Goal: Information Seeking & Learning: Find contact information

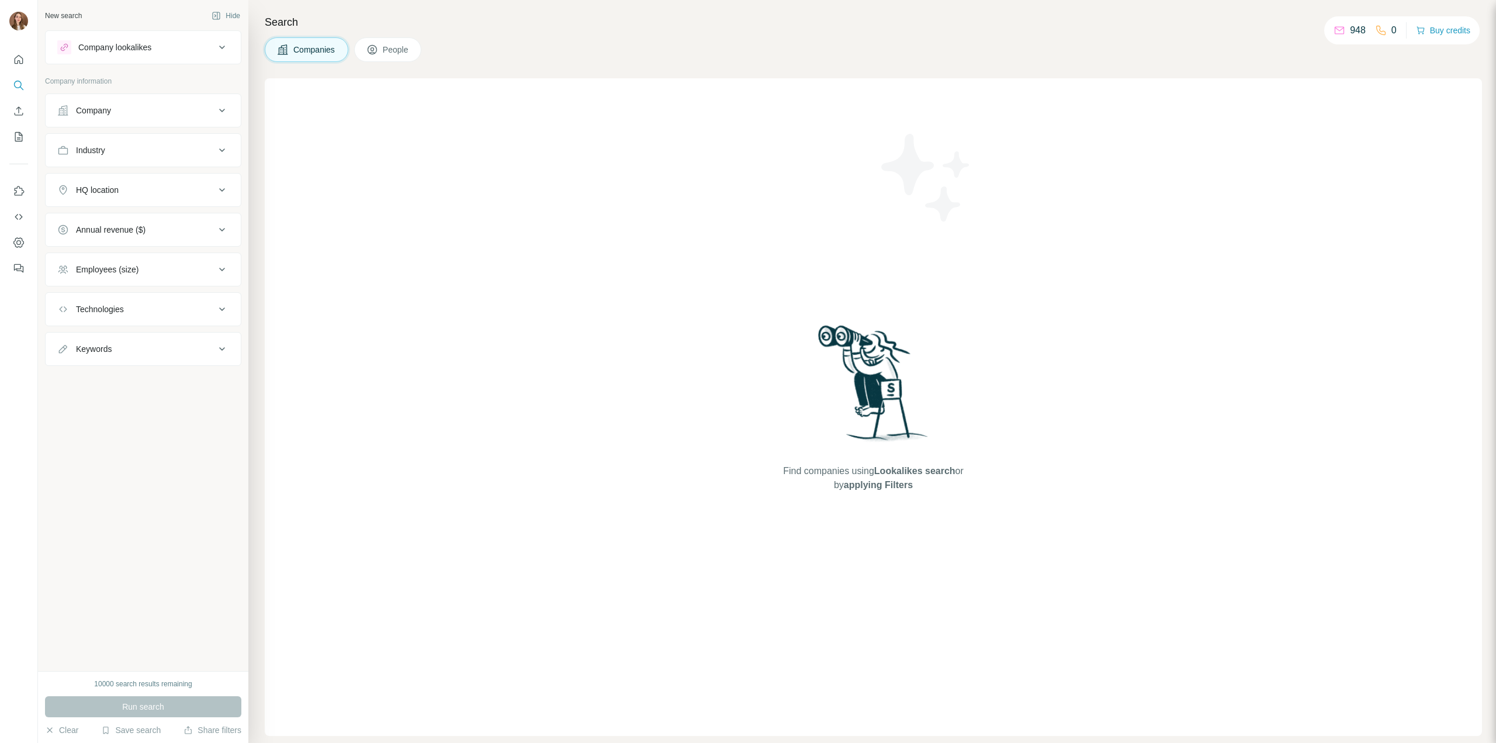
click at [106, 117] on button "Company" at bounding box center [143, 110] width 195 height 28
click at [392, 50] on span "People" at bounding box center [396, 50] width 27 height 12
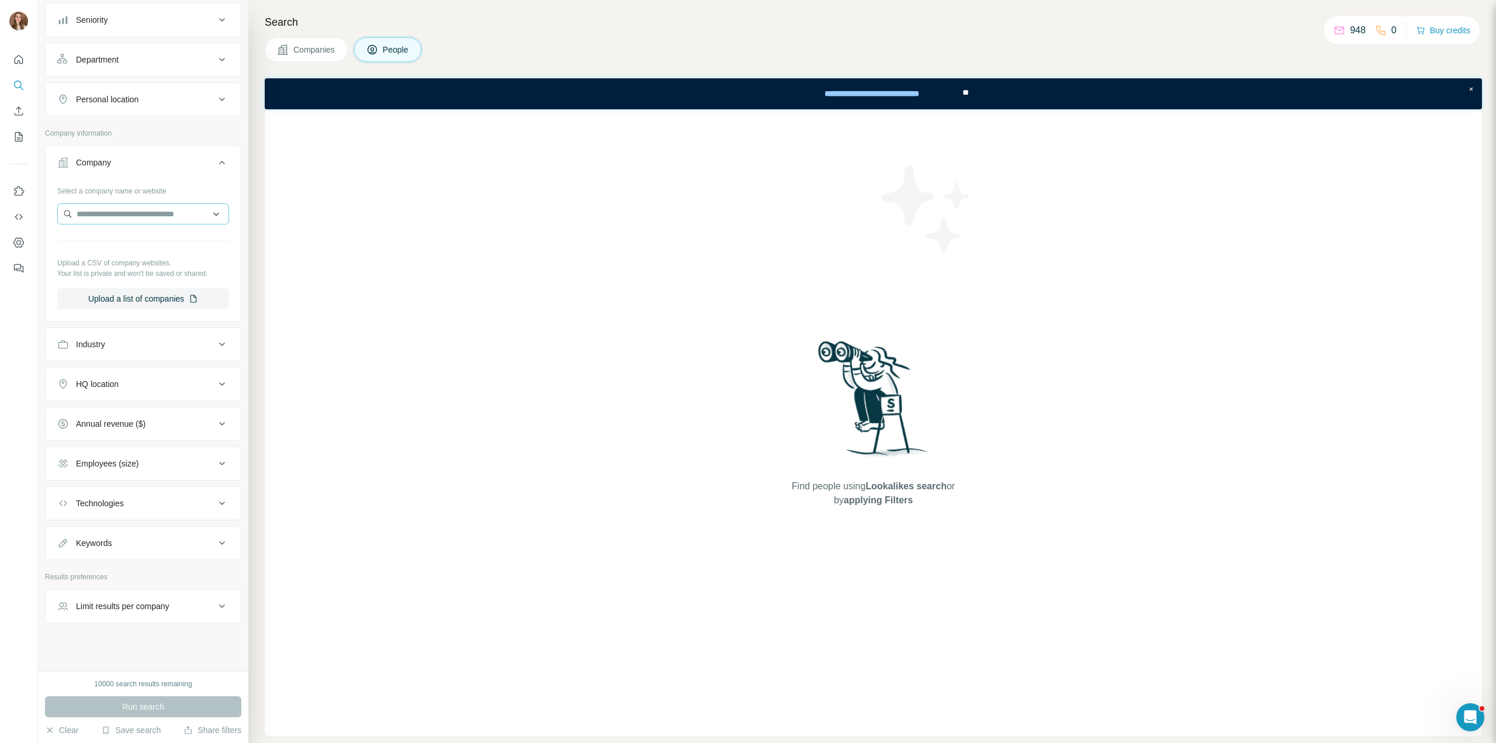
drag, startPoint x: 99, startPoint y: 199, endPoint x: 98, endPoint y: 210, distance: 11.7
click at [99, 199] on div "Select a company name or website Upload a CSV of company websites. Your list is…" at bounding box center [143, 245] width 172 height 128
click at [98, 211] on input "text" at bounding box center [143, 213] width 172 height 21
paste input "**********"
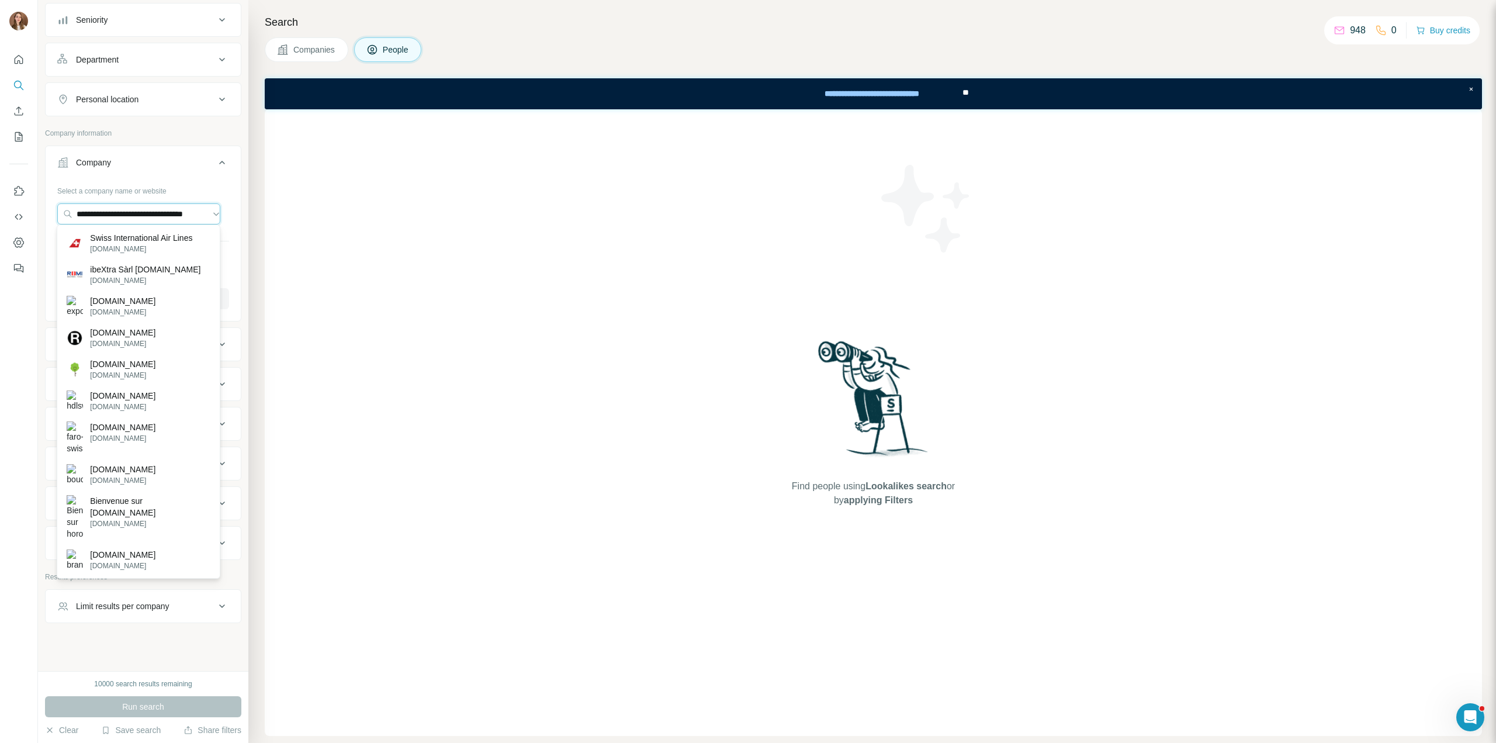
type input "**********"
click at [115, 241] on p "Swiss International Air Lines" at bounding box center [141, 238] width 102 height 12
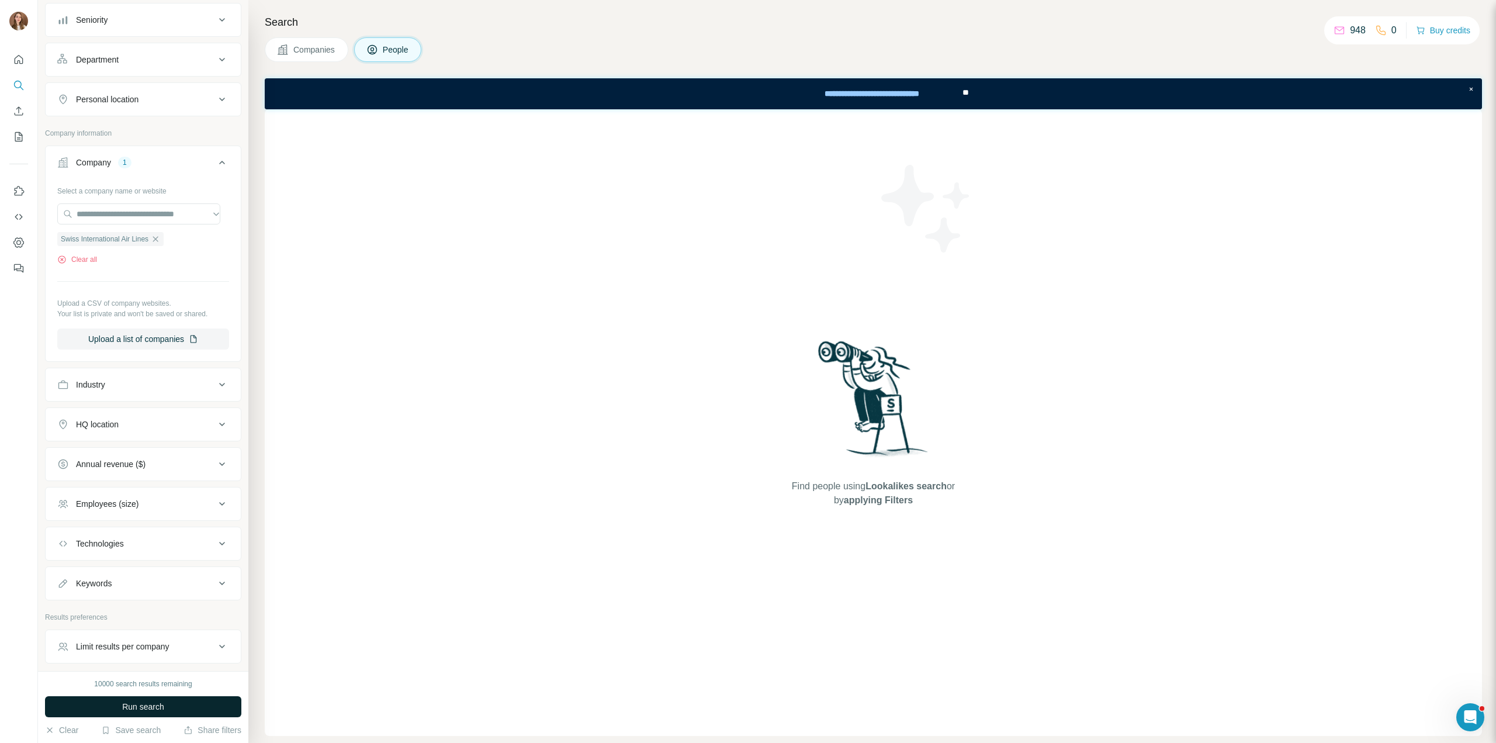
click at [172, 707] on button "Run search" at bounding box center [143, 706] width 196 height 21
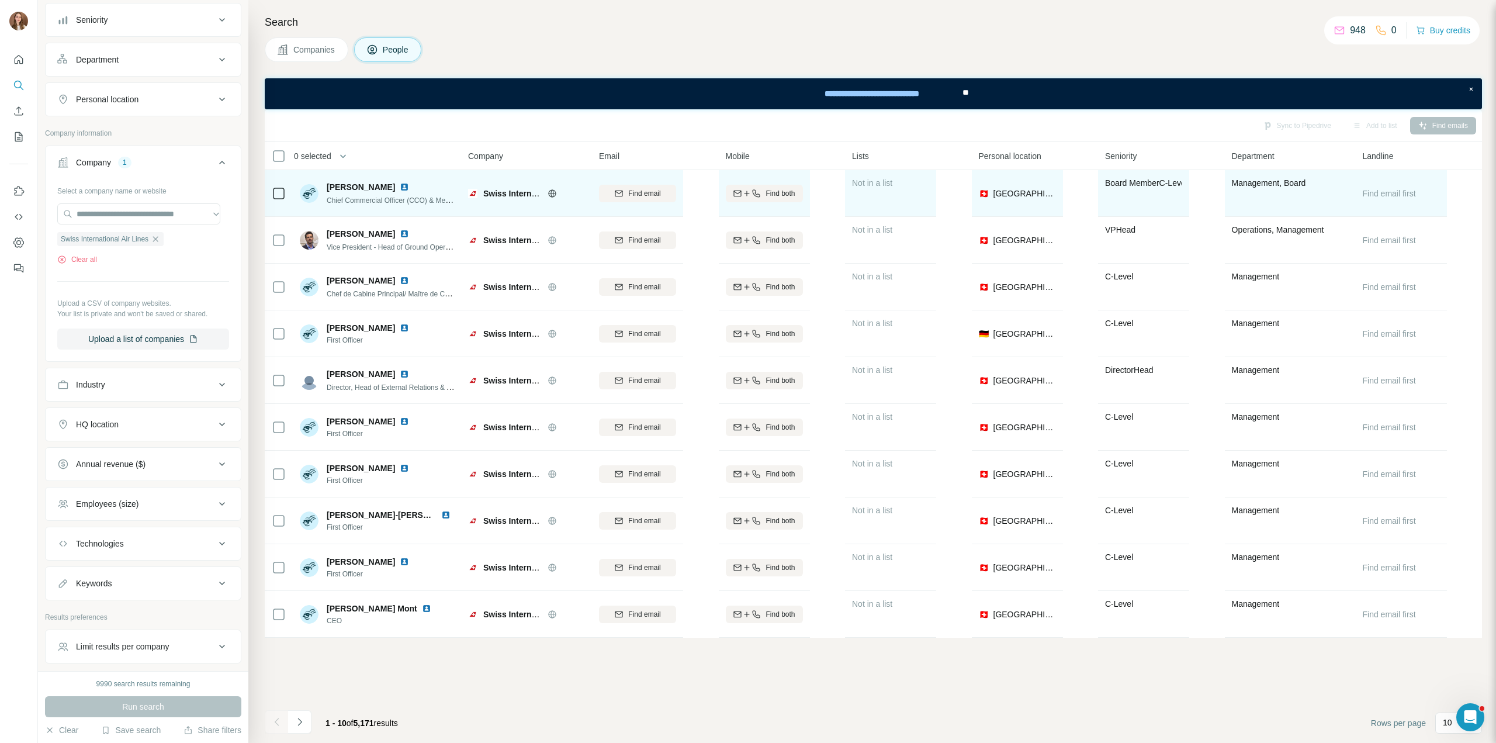
click at [403, 183] on img at bounding box center [404, 186] width 9 height 9
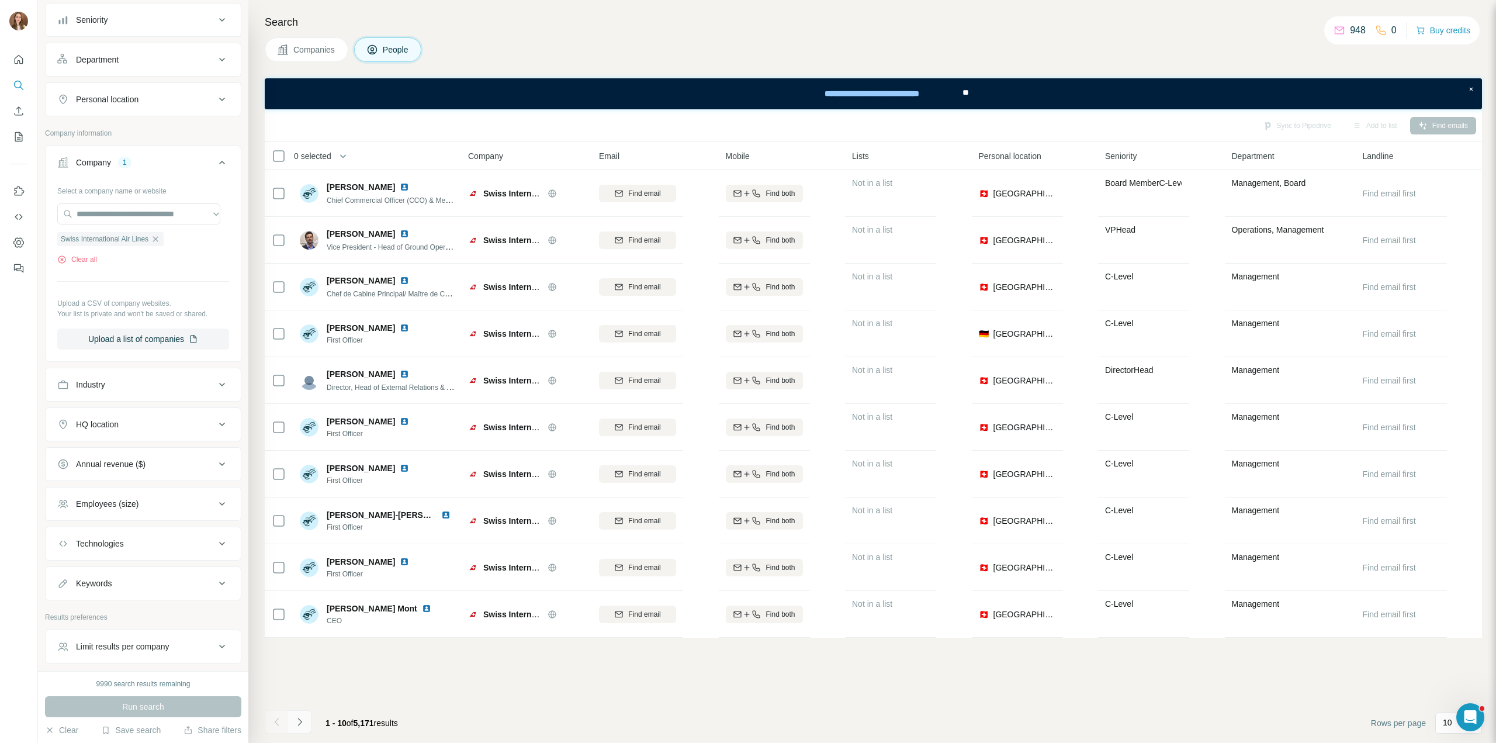
click at [297, 726] on icon "Navigate to next page" at bounding box center [300, 722] width 12 height 12
click at [302, 725] on icon "Navigate to next page" at bounding box center [300, 722] width 12 height 12
click at [303, 724] on icon "Navigate to next page" at bounding box center [300, 722] width 12 height 12
click at [300, 719] on icon "Navigate to next page" at bounding box center [300, 722] width 12 height 12
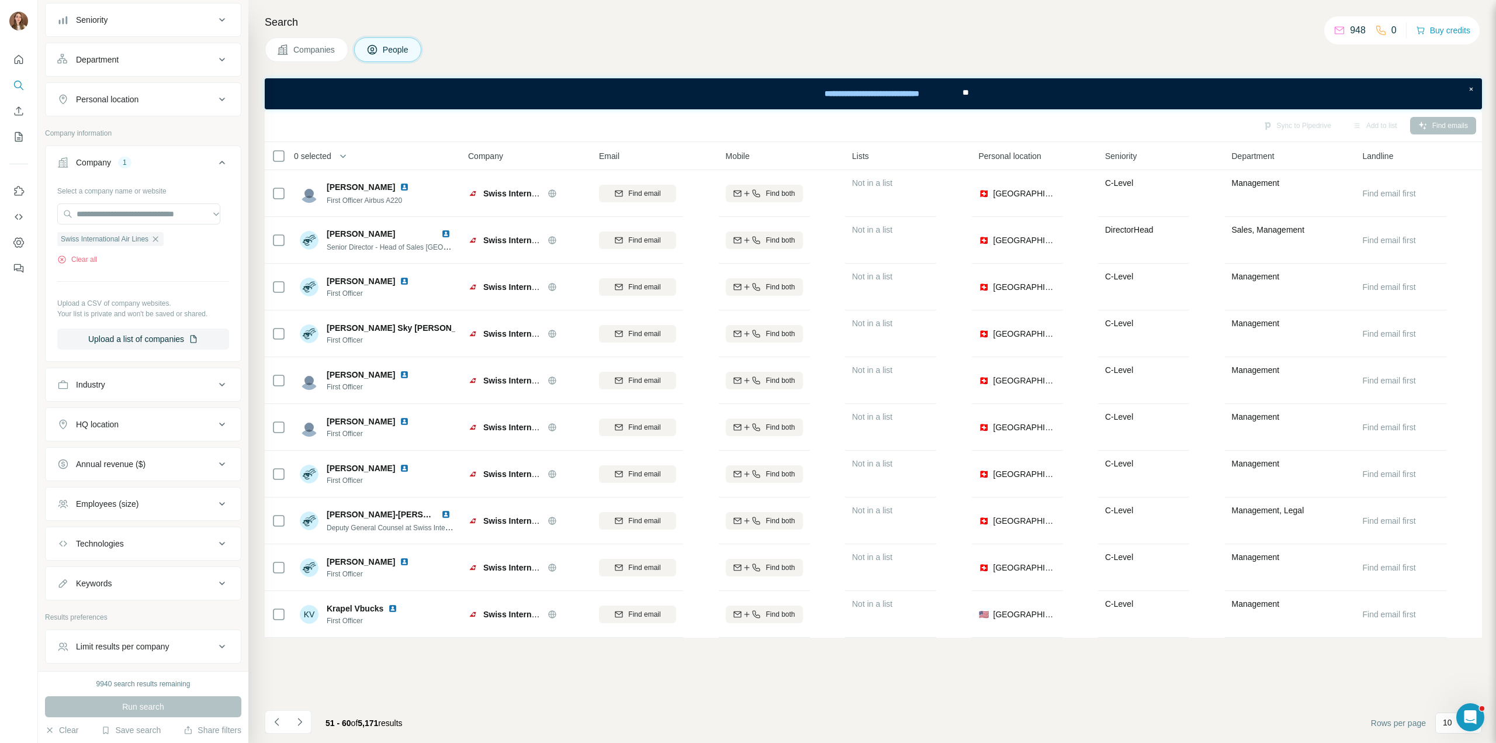
click at [318, 721] on div "51 - 60 of 5,171 results" at bounding box center [364, 723] width 96 height 26
click at [298, 724] on icon "Navigate to next page" at bounding box center [300, 722] width 12 height 12
click at [301, 722] on icon "Navigate to next page" at bounding box center [299, 722] width 4 height 8
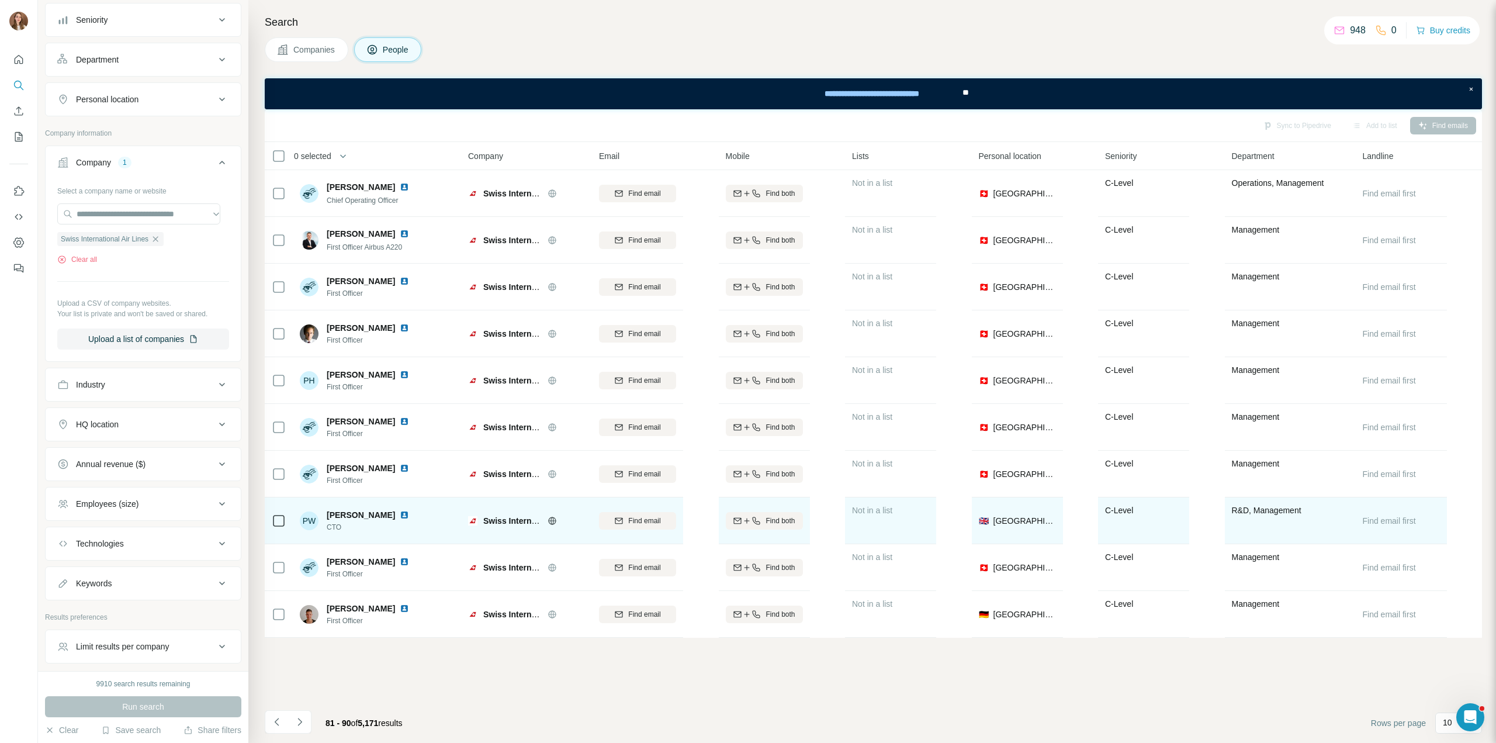
click at [400, 512] on img at bounding box center [404, 514] width 9 height 9
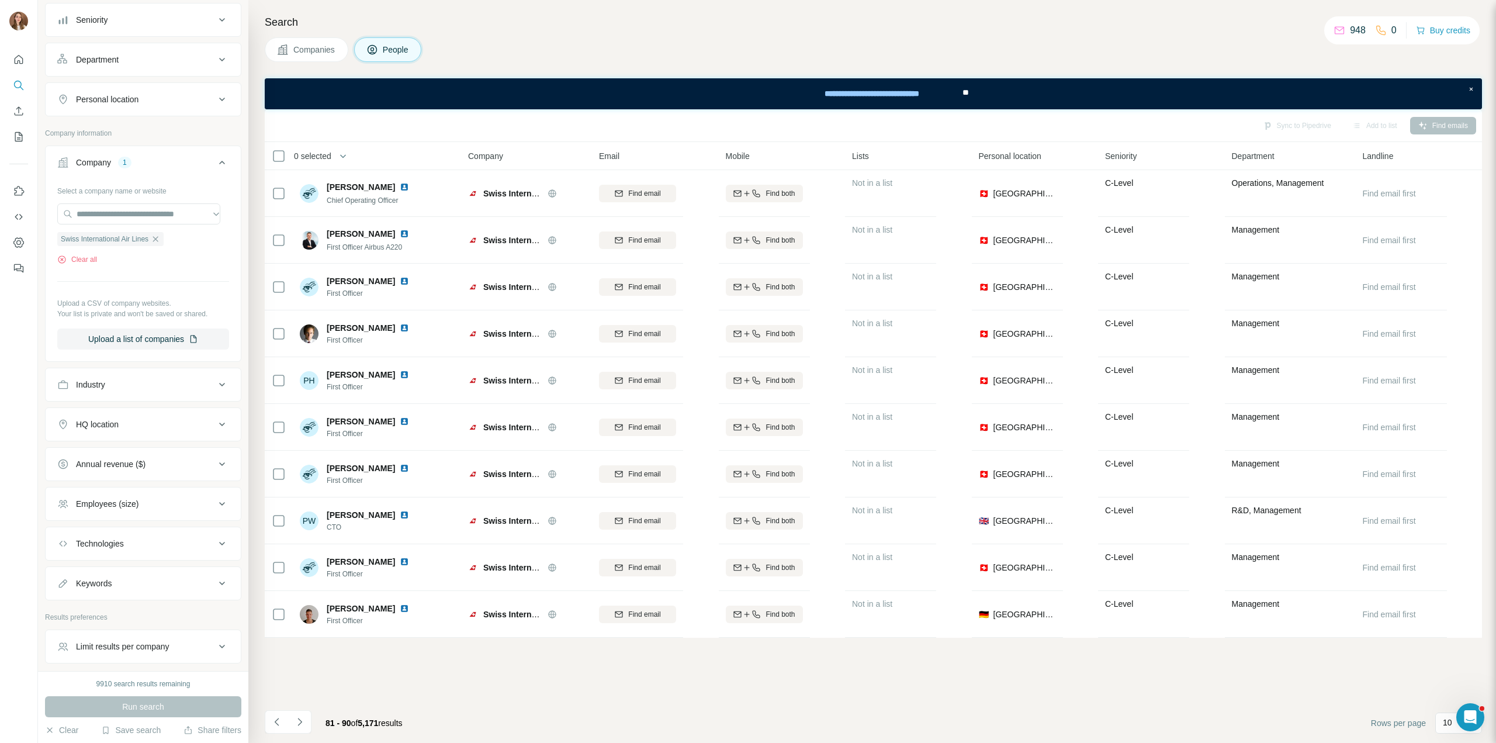
click at [303, 719] on icon "Navigate to next page" at bounding box center [300, 722] width 12 height 12
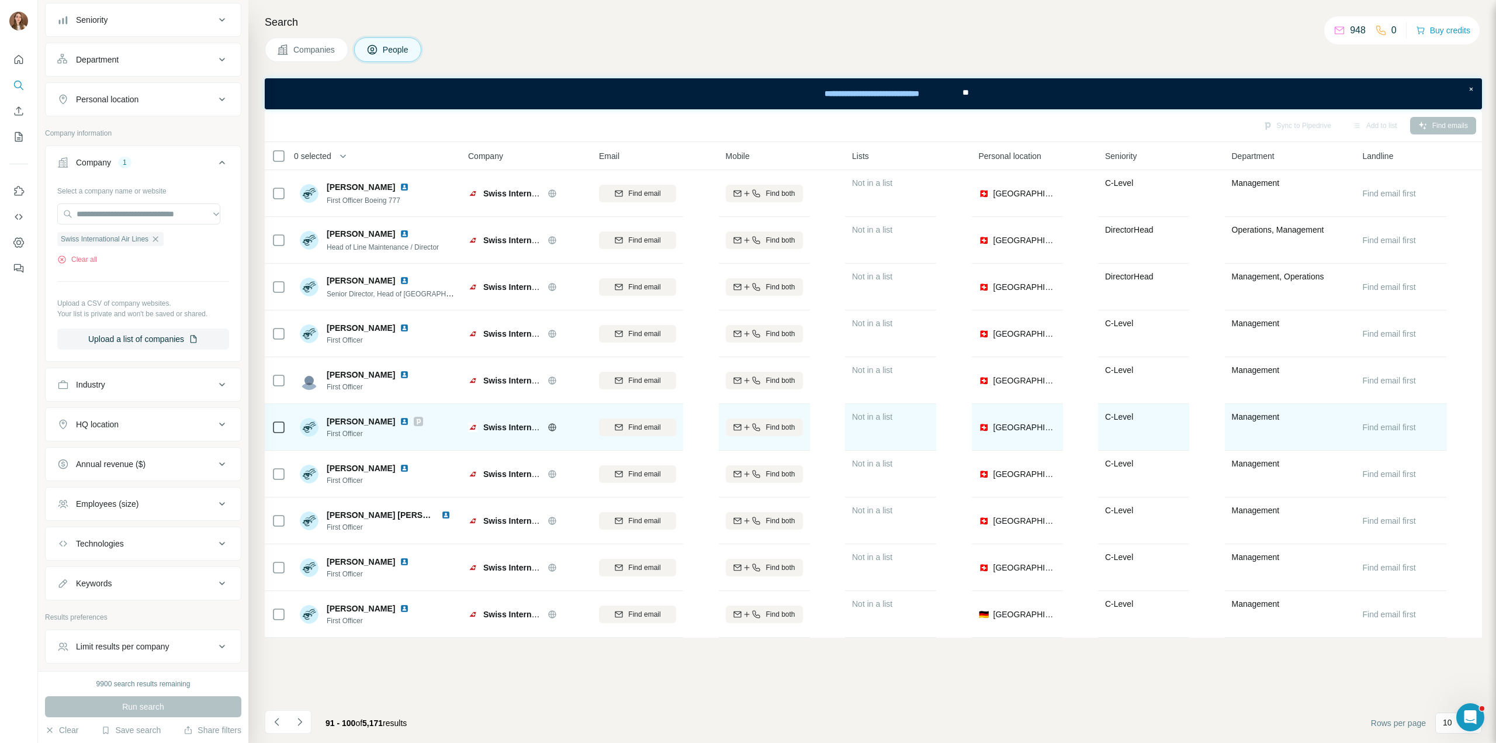
click at [417, 418] on icon at bounding box center [419, 421] width 4 height 6
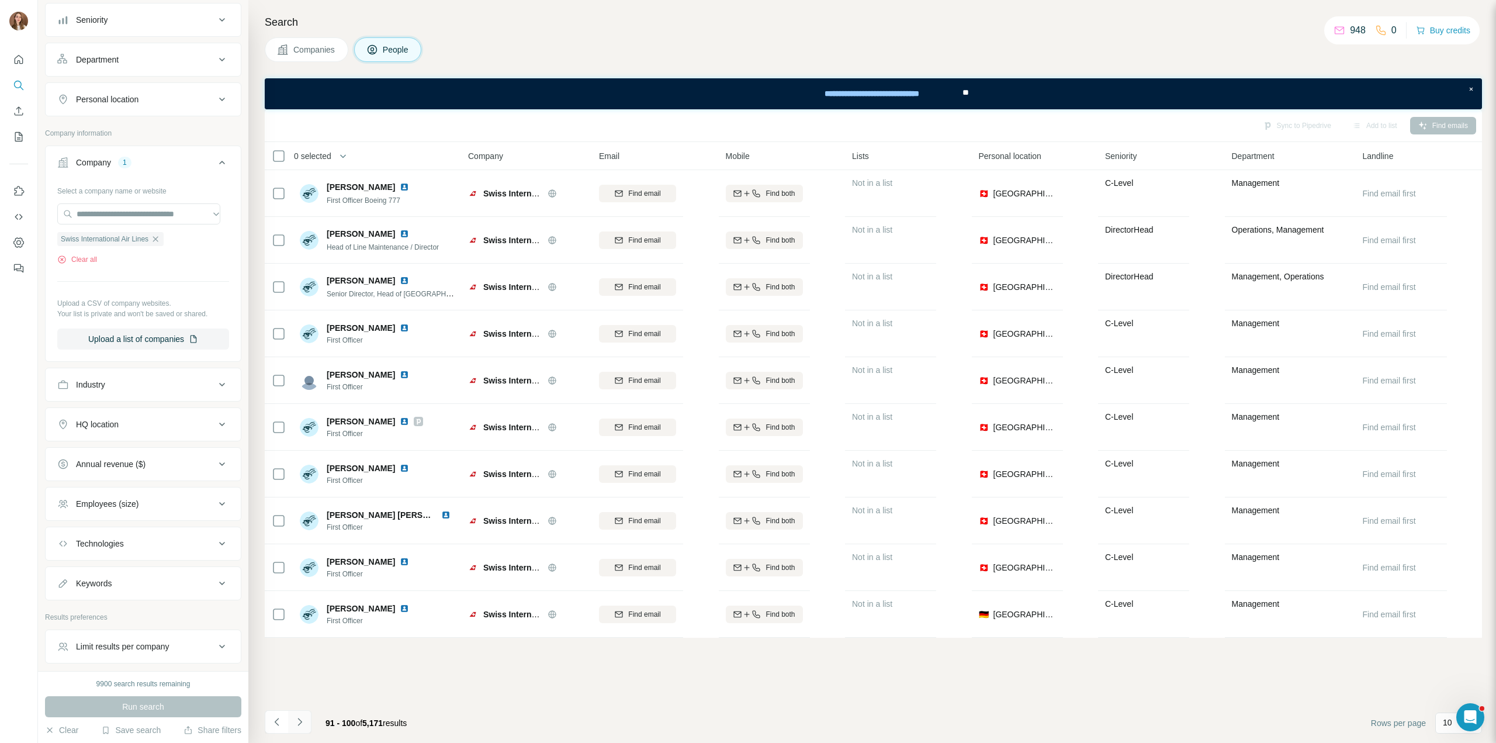
click at [309, 723] on button "Navigate to next page" at bounding box center [299, 721] width 23 height 23
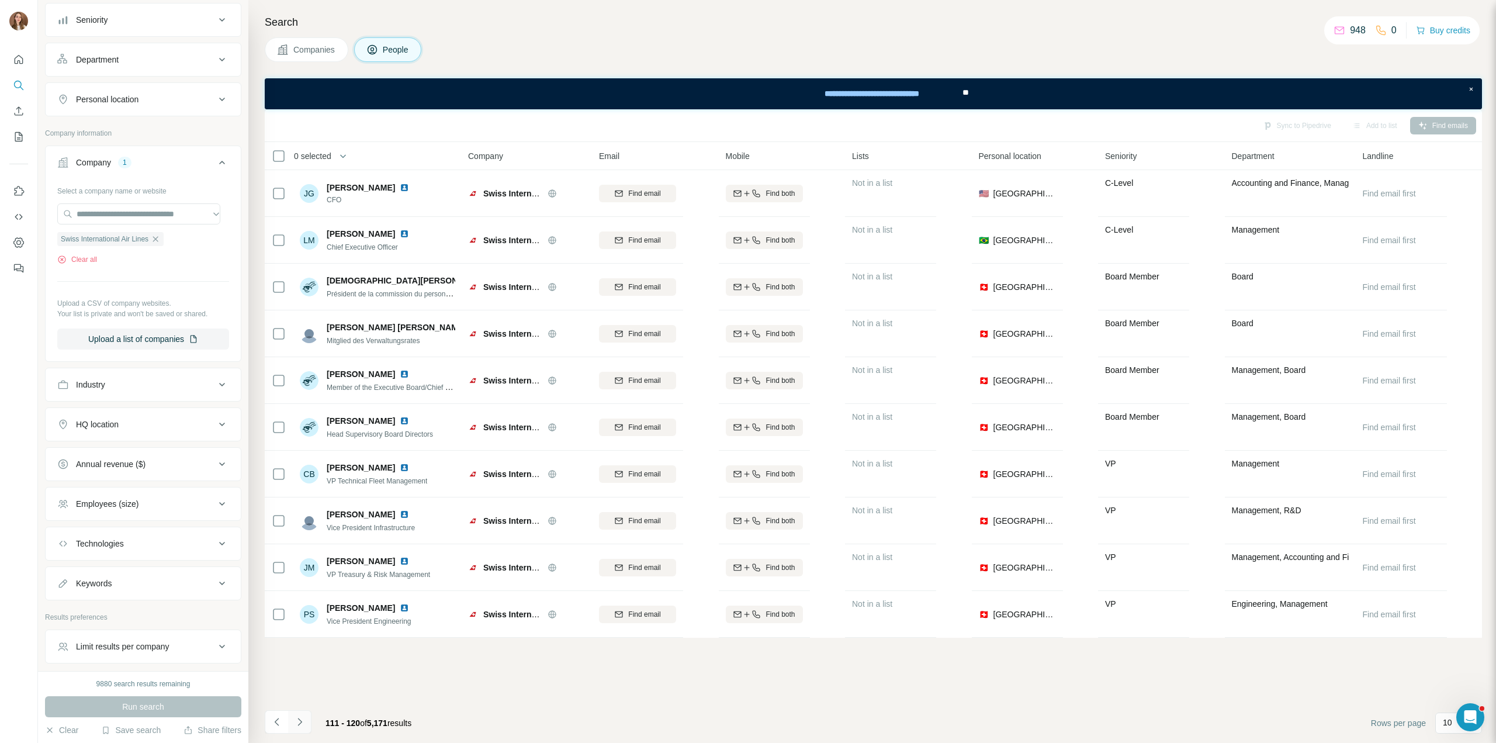
click at [296, 732] on button "Navigate to next page" at bounding box center [299, 721] width 23 height 23
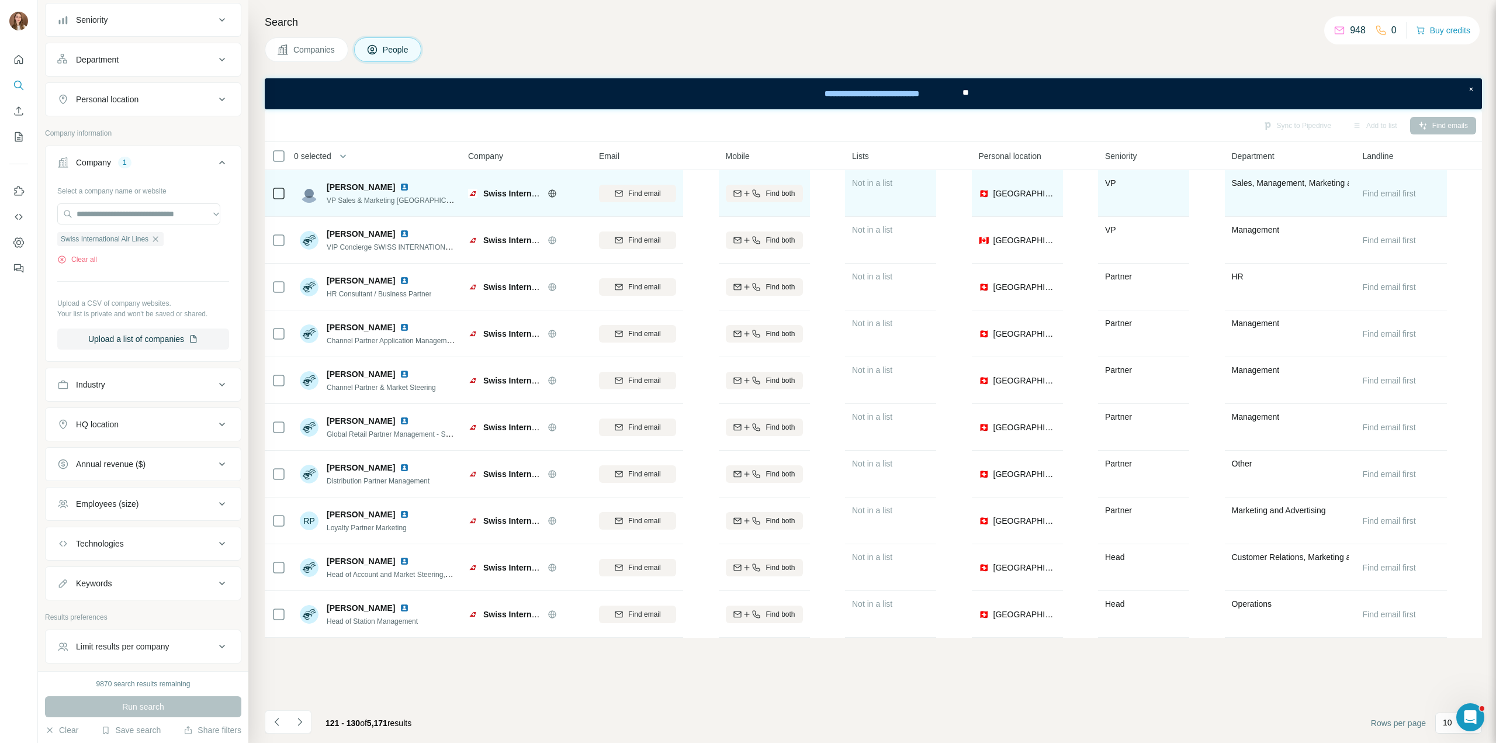
click at [409, 186] on img at bounding box center [404, 186] width 9 height 9
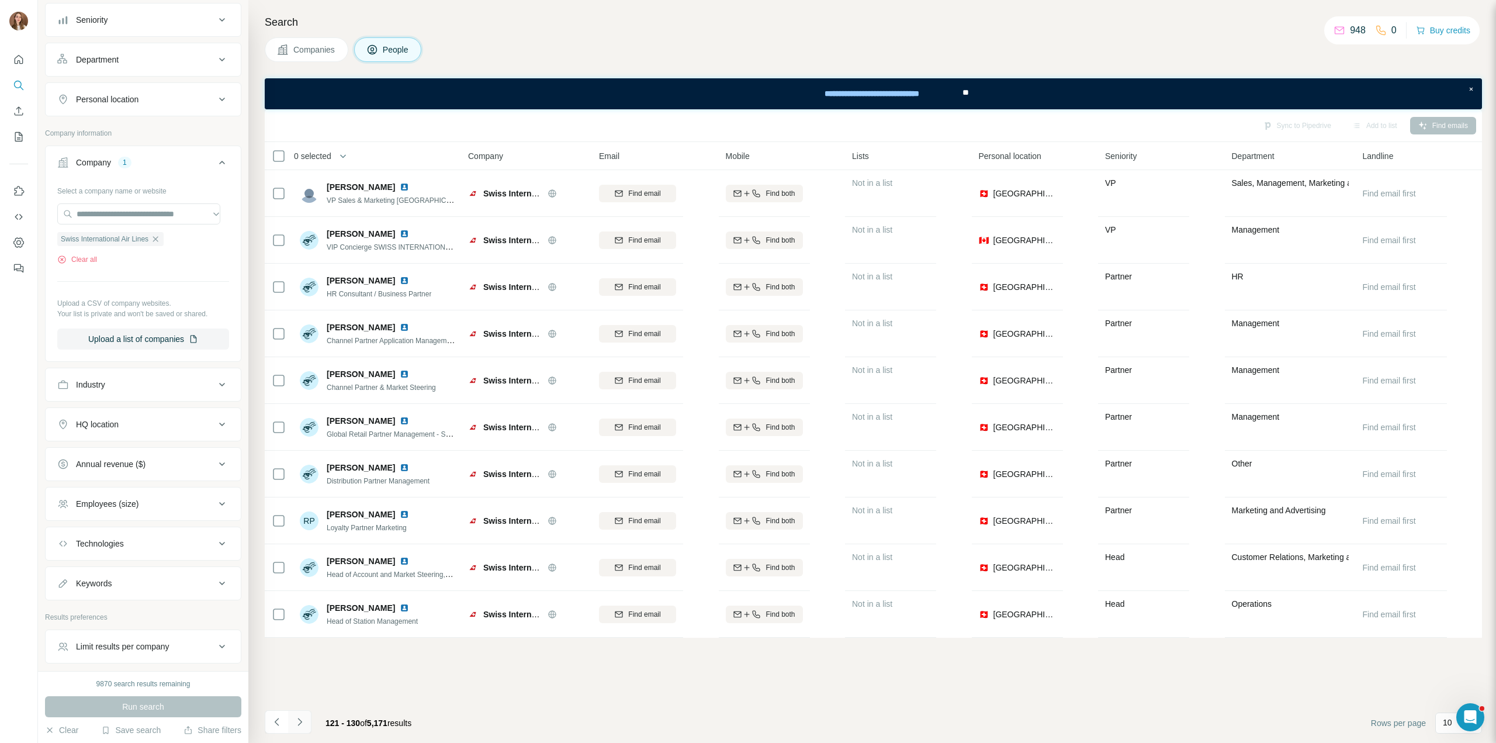
click at [295, 725] on icon "Navigate to next page" at bounding box center [300, 722] width 12 height 12
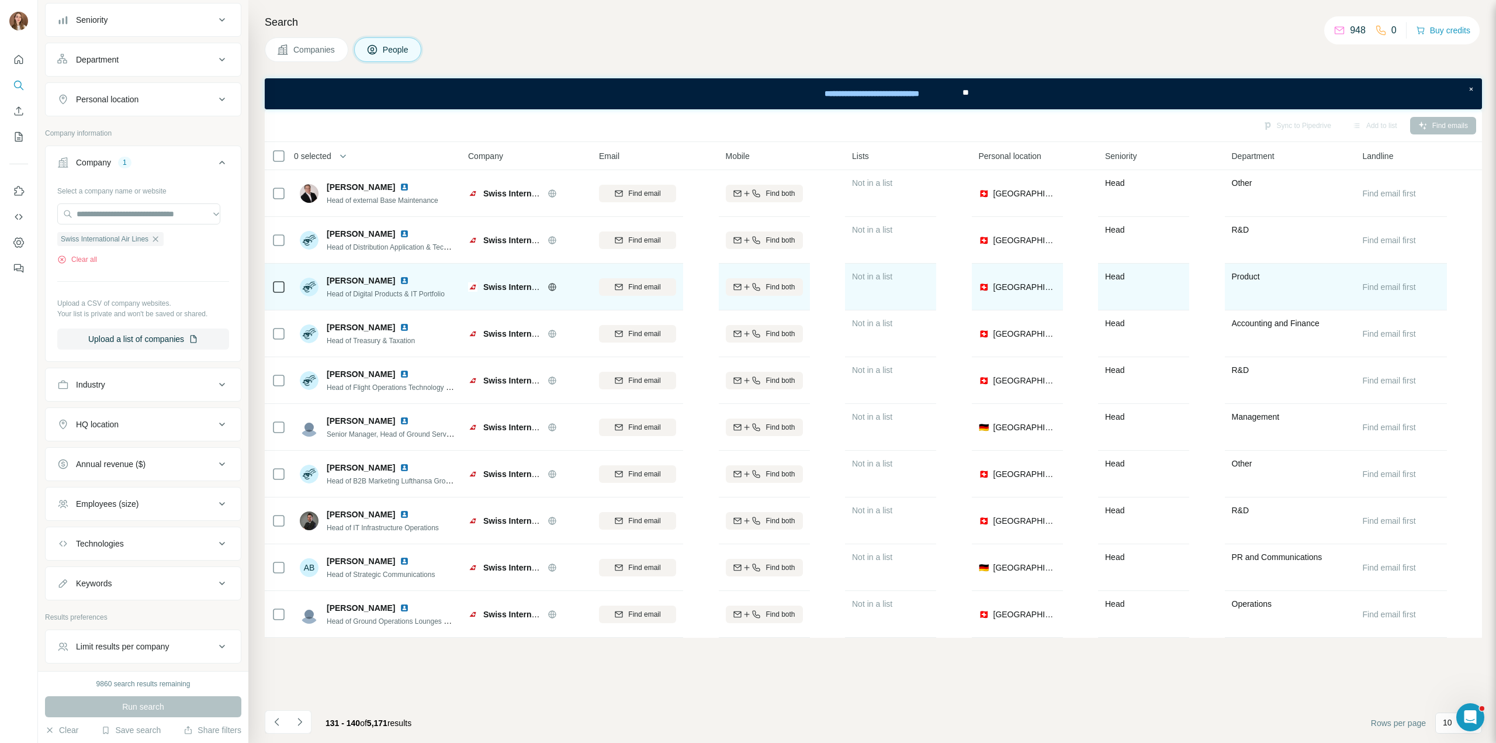
click at [409, 280] on img at bounding box center [404, 280] width 9 height 9
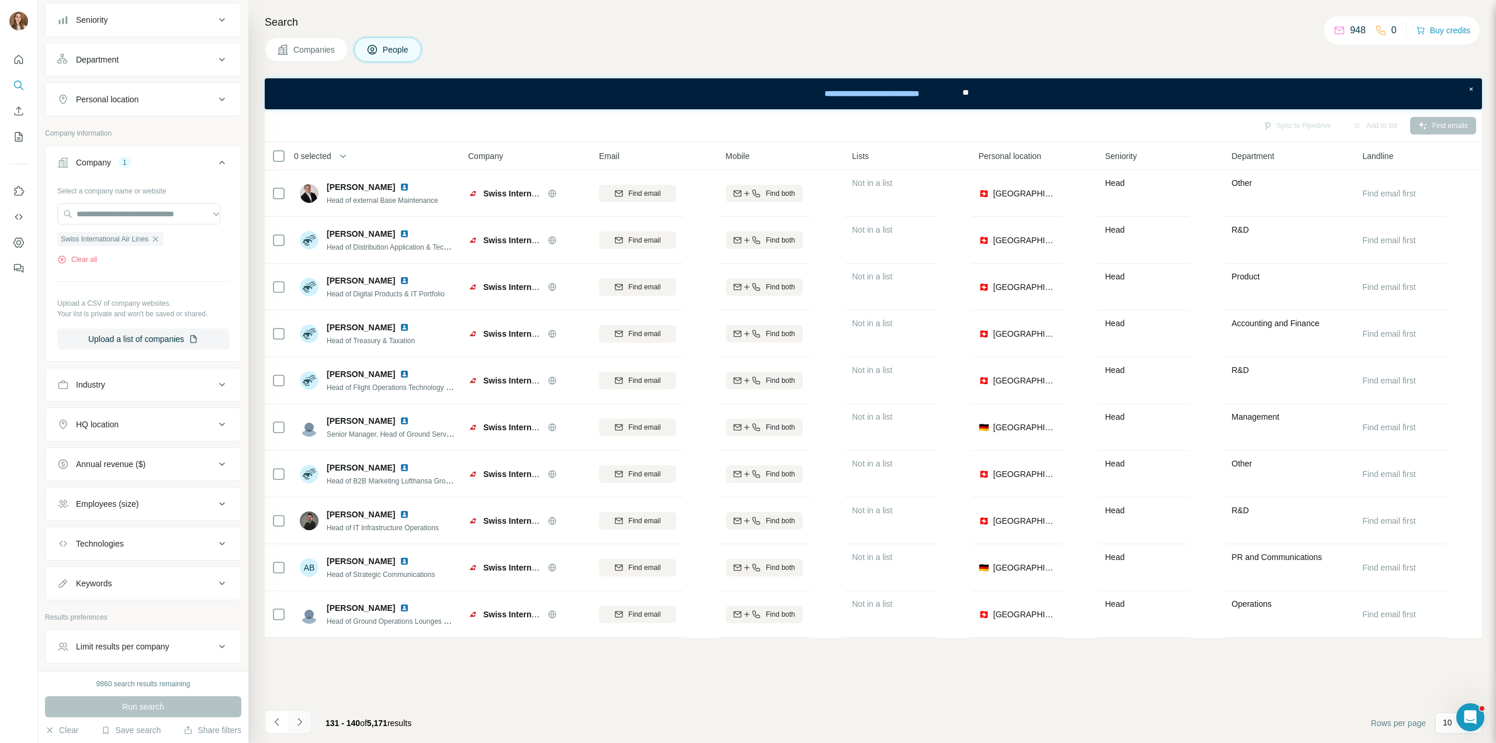
click at [309, 713] on button "Navigate to next page" at bounding box center [299, 721] width 23 height 23
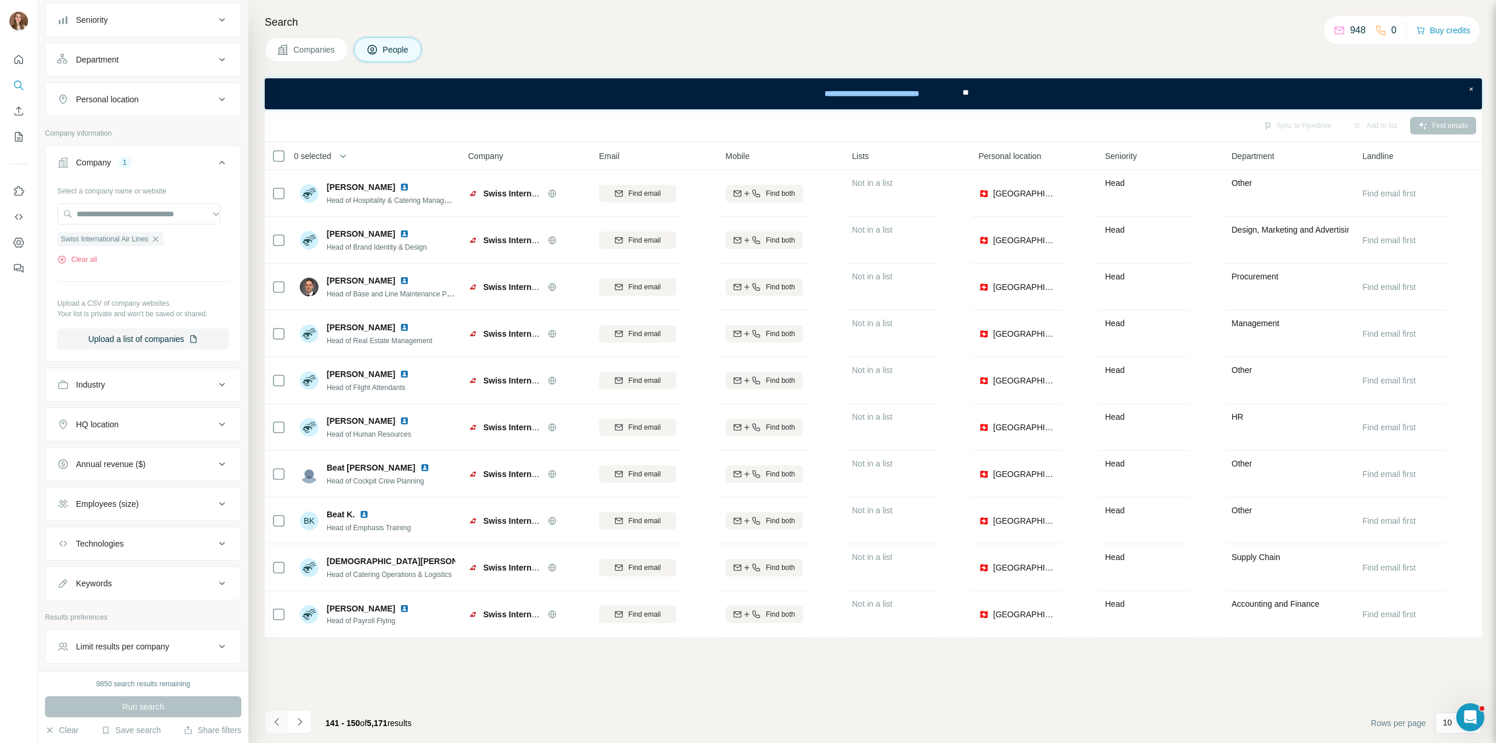
click at [278, 718] on icon "Navigate to previous page" at bounding box center [277, 722] width 12 height 12
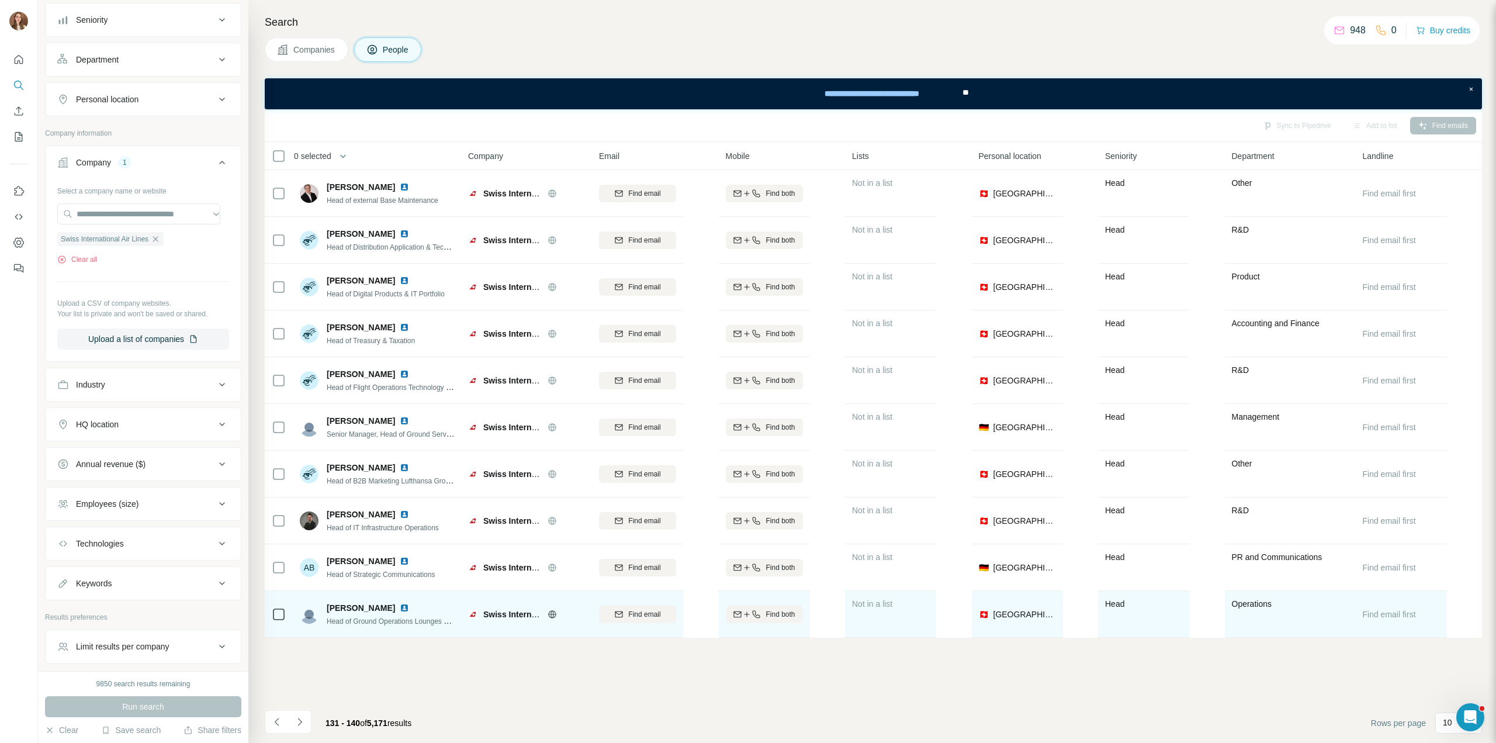
click at [403, 605] on img at bounding box center [404, 607] width 9 height 9
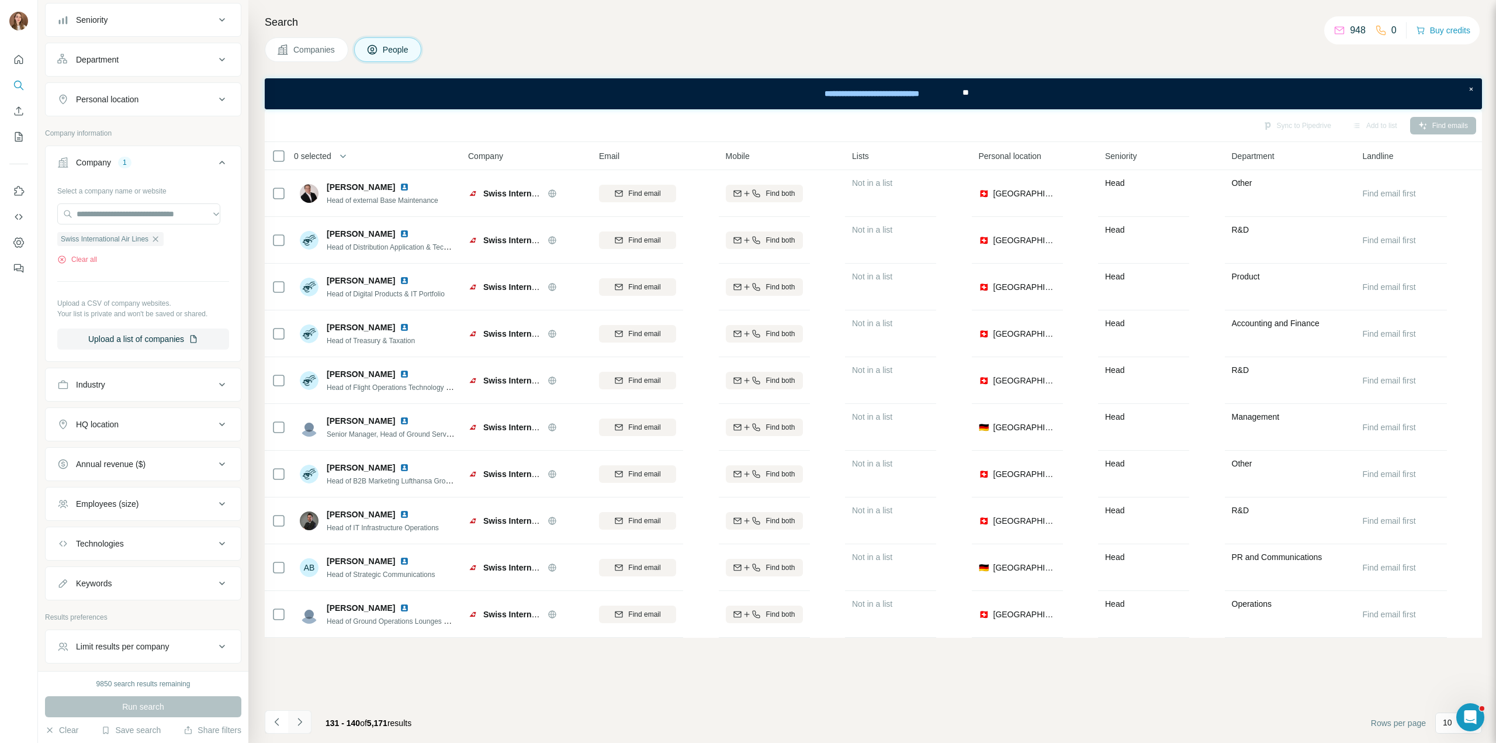
click at [302, 723] on icon "Navigate to next page" at bounding box center [300, 722] width 12 height 12
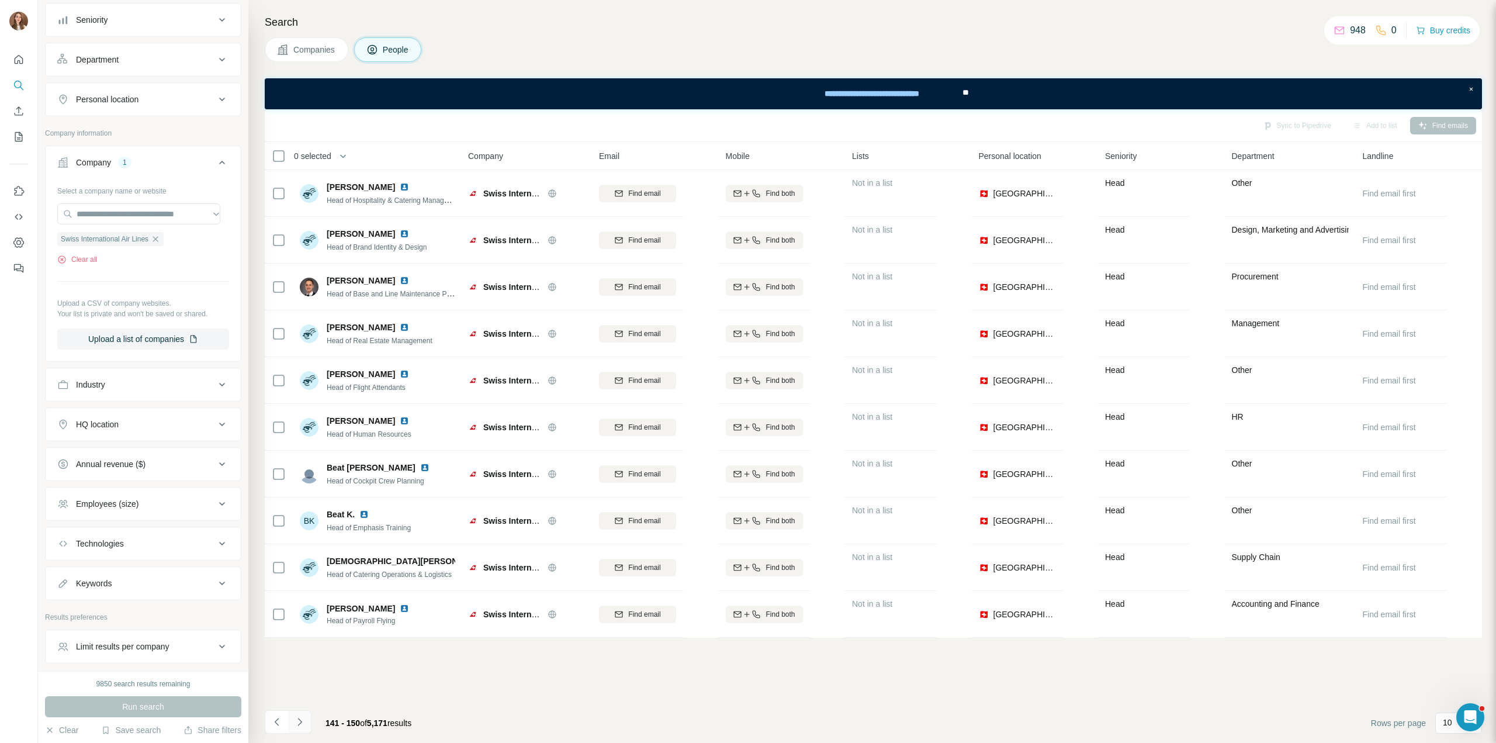
click at [302, 723] on icon "Navigate to next page" at bounding box center [300, 722] width 12 height 12
